Goal: Task Accomplishment & Management: Use online tool/utility

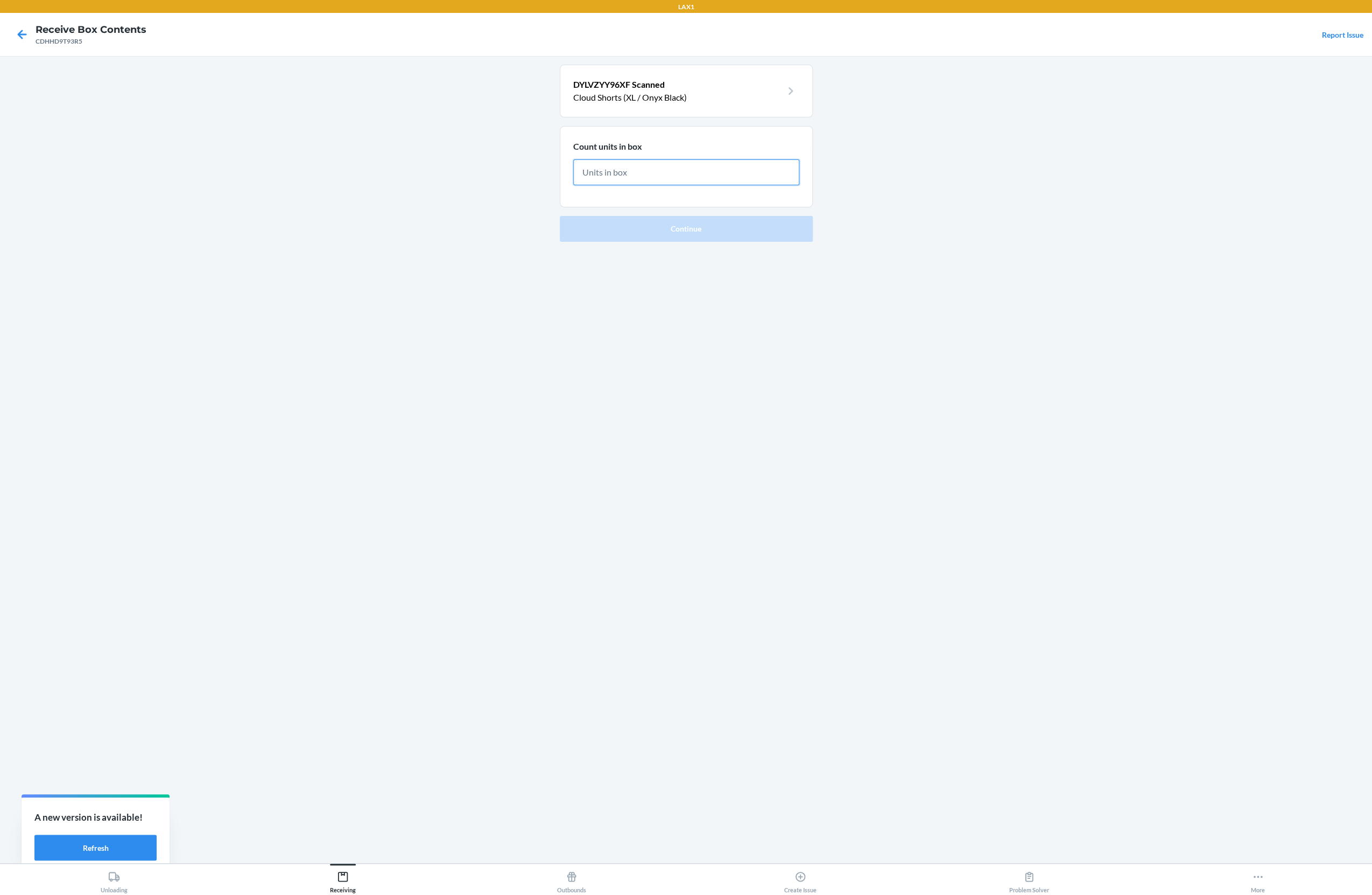
click at [695, 178] on input "text" at bounding box center [686, 172] width 226 height 26
type input "12"
click at [560, 216] on button "Continue" at bounding box center [686, 228] width 253 height 26
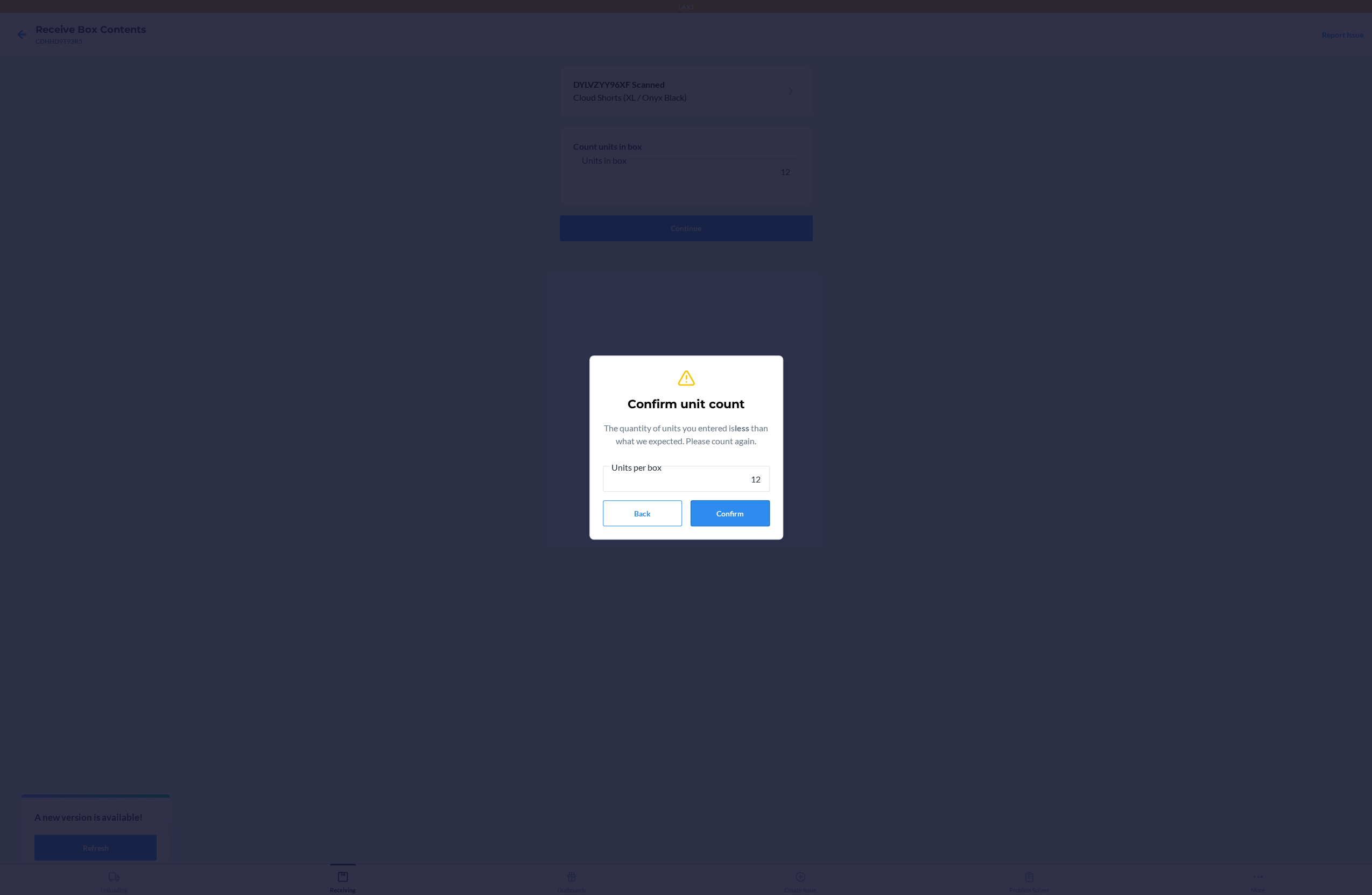
type input "12"
click at [734, 511] on button "Confirm" at bounding box center [730, 513] width 79 height 26
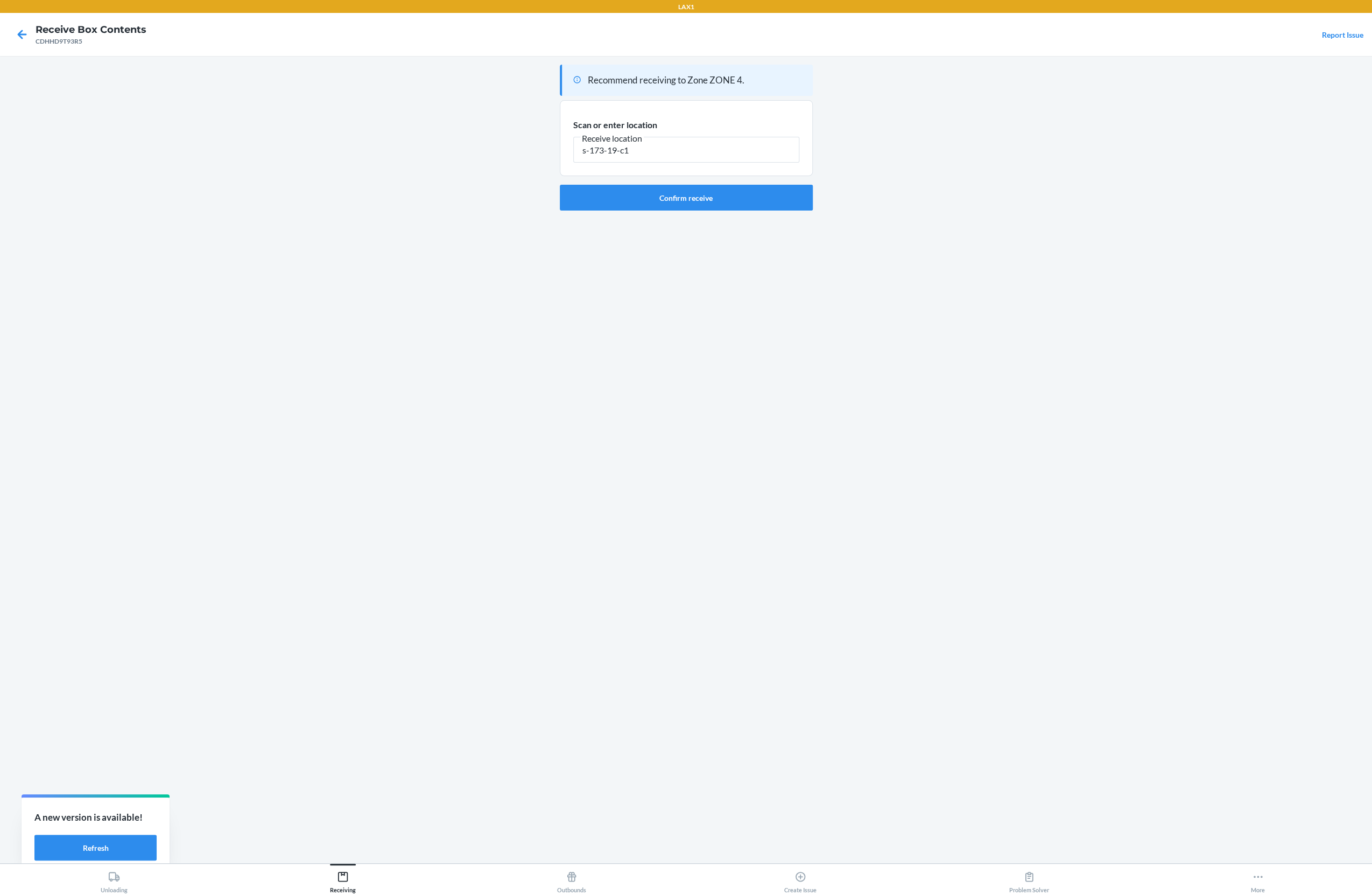
type input "s-173-19-c1"
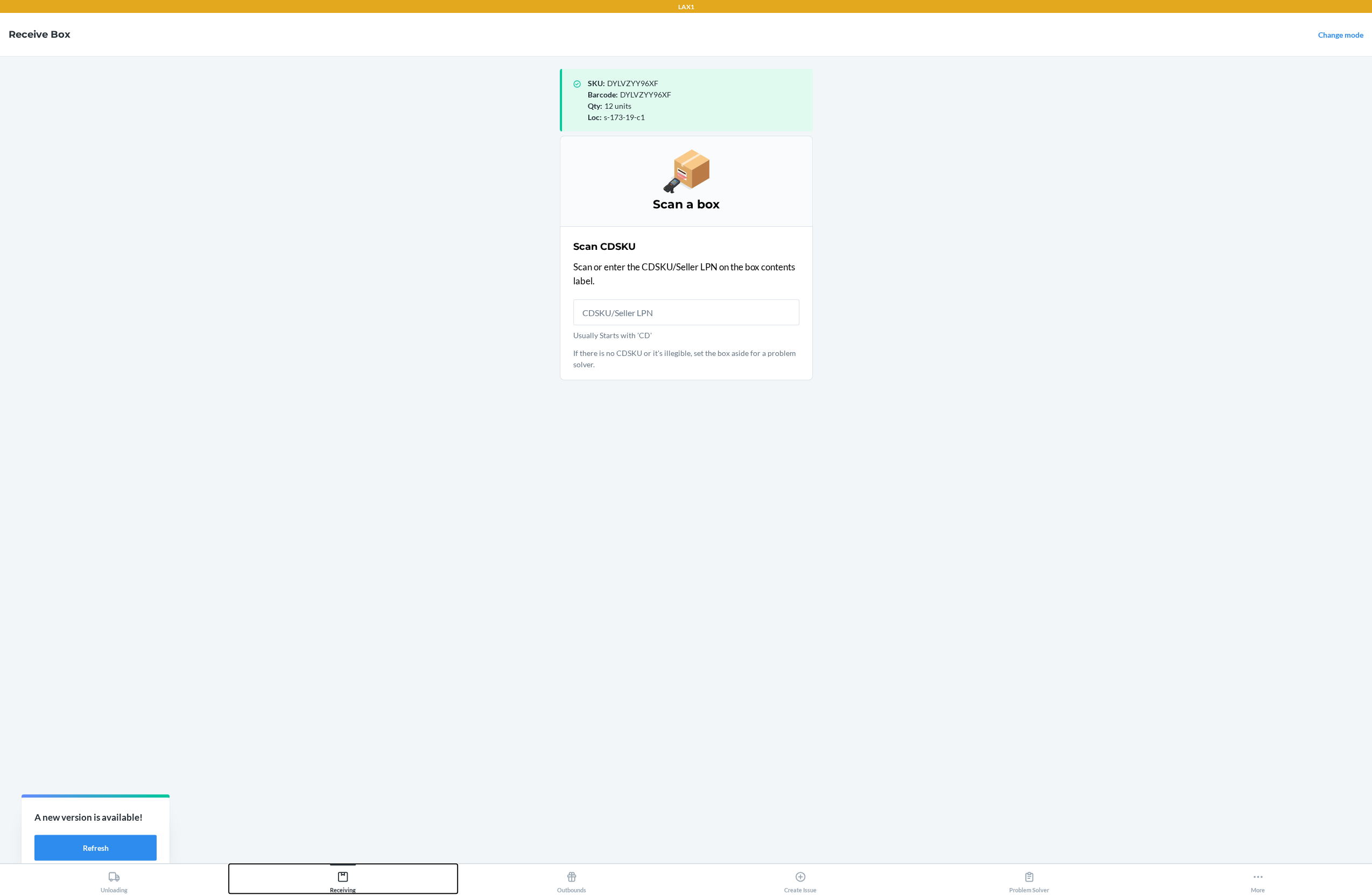
click at [334, 888] on div "Receiving" at bounding box center [342, 880] width 26 height 27
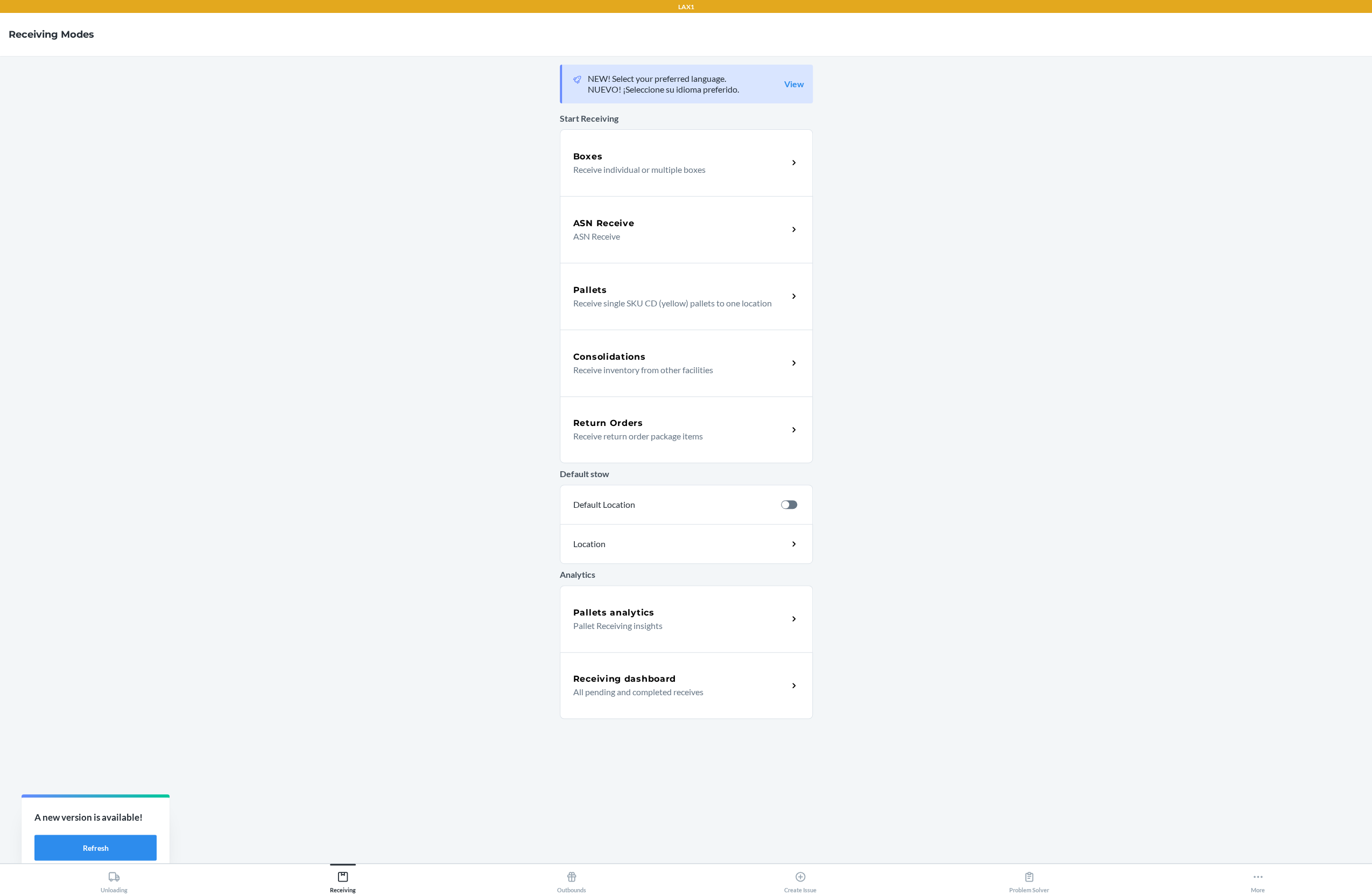
click at [631, 679] on h5 "Receiving dashboard" at bounding box center [625, 679] width 103 height 13
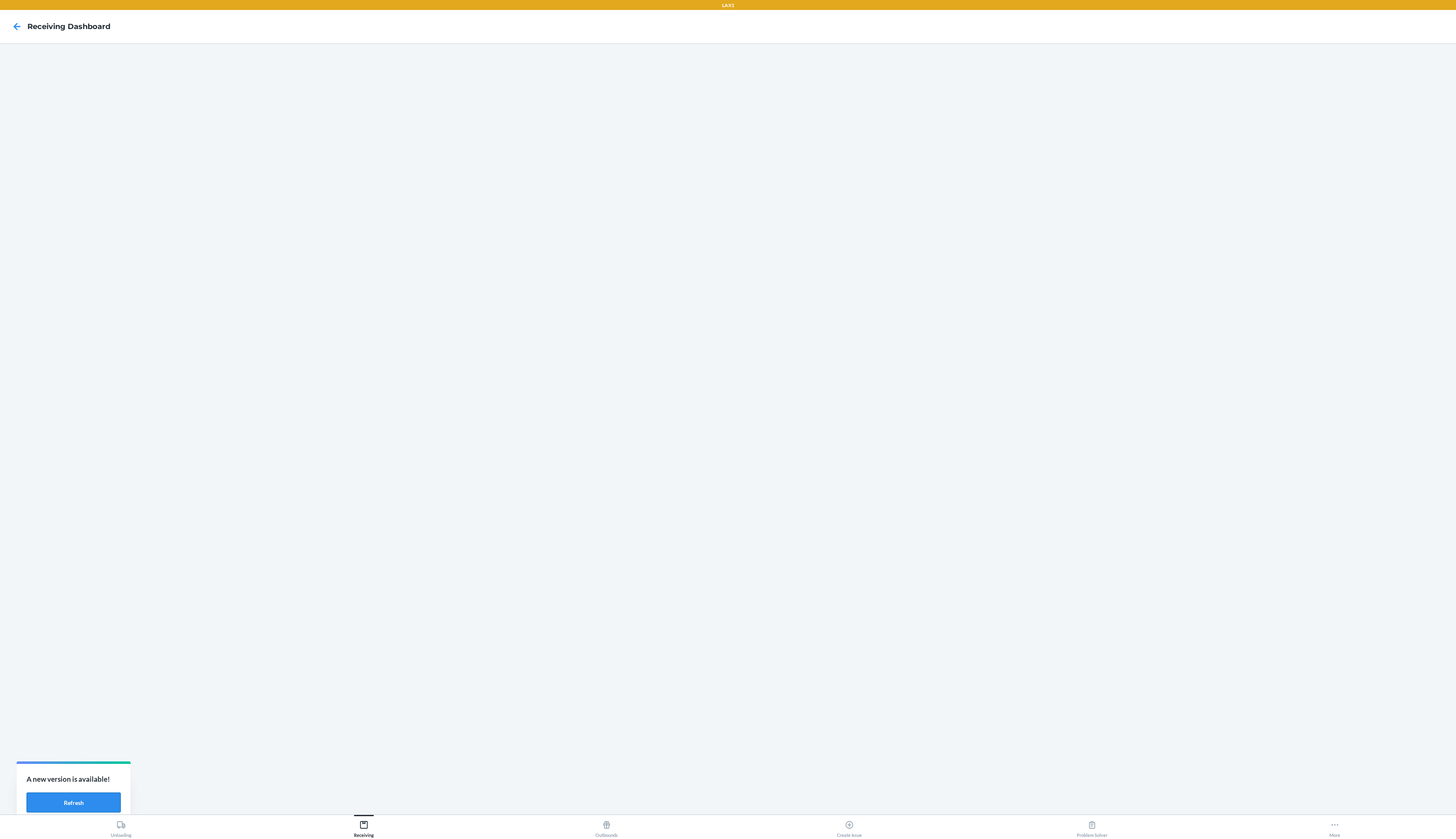
click at [65, 689] on button "Refresh" at bounding box center [73, 802] width 94 height 20
click at [372, 829] on div "Receiving" at bounding box center [363, 827] width 20 height 21
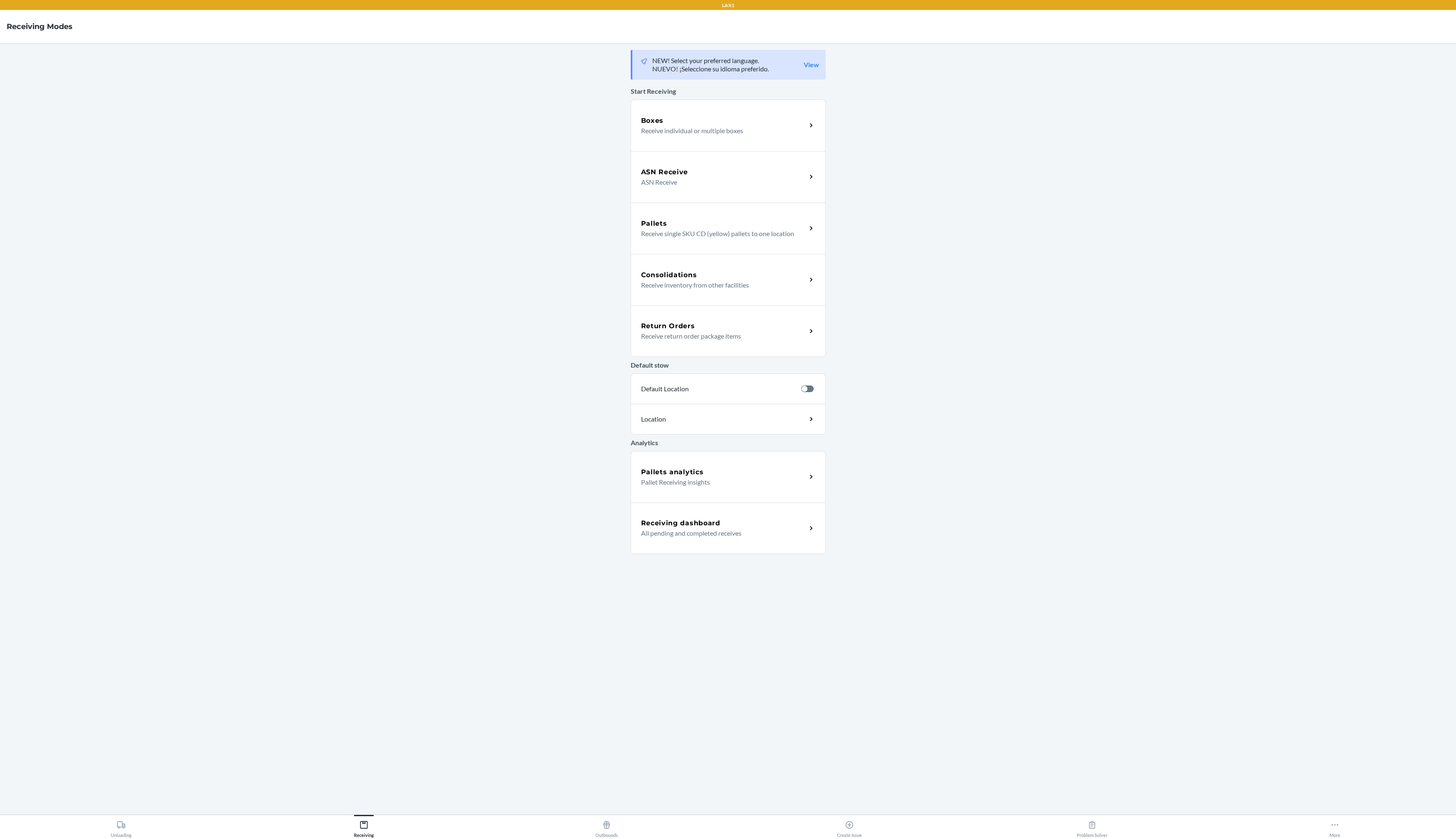
click at [707, 132] on p "Receive individual or multiple boxes" at bounding box center [720, 131] width 159 height 10
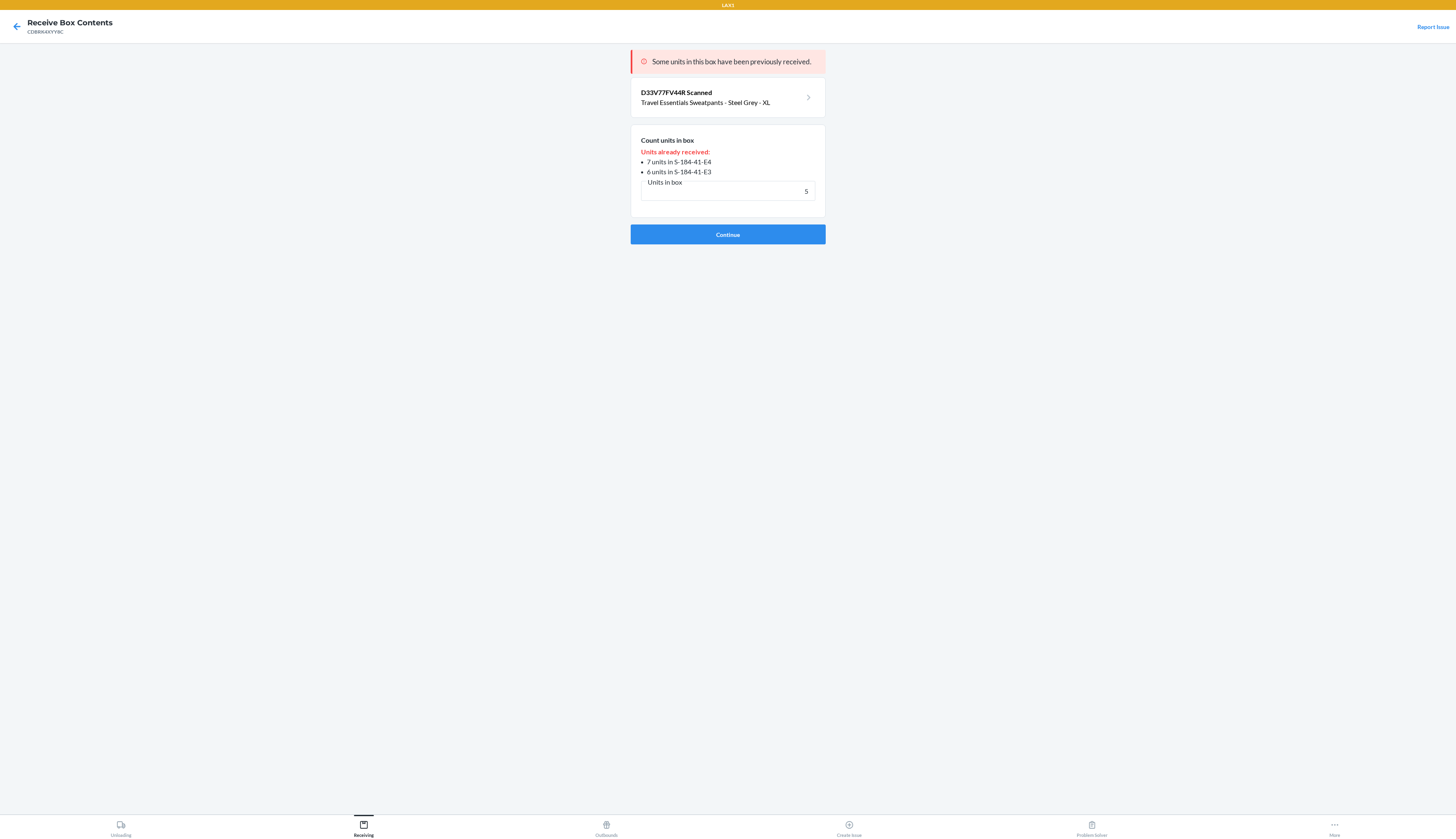
type input "5"
click button "Continue" at bounding box center [728, 234] width 195 height 20
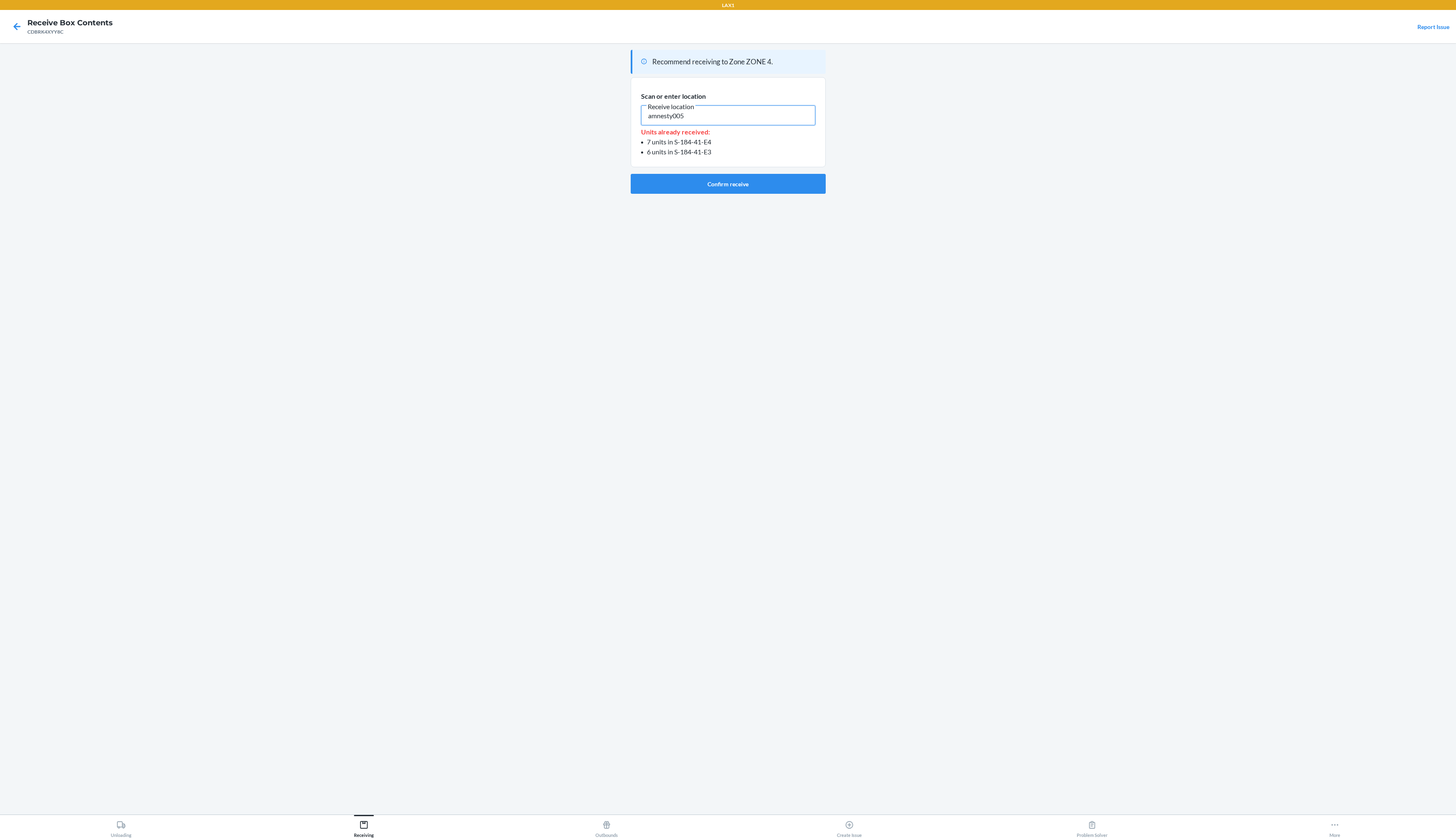
click at [717, 122] on input "amnesty005" at bounding box center [728, 115] width 174 height 20
type input "amnesty005"
click at [720, 187] on button "Confirm receive" at bounding box center [728, 184] width 195 height 20
